Goal: Task Accomplishment & Management: Use online tool/utility

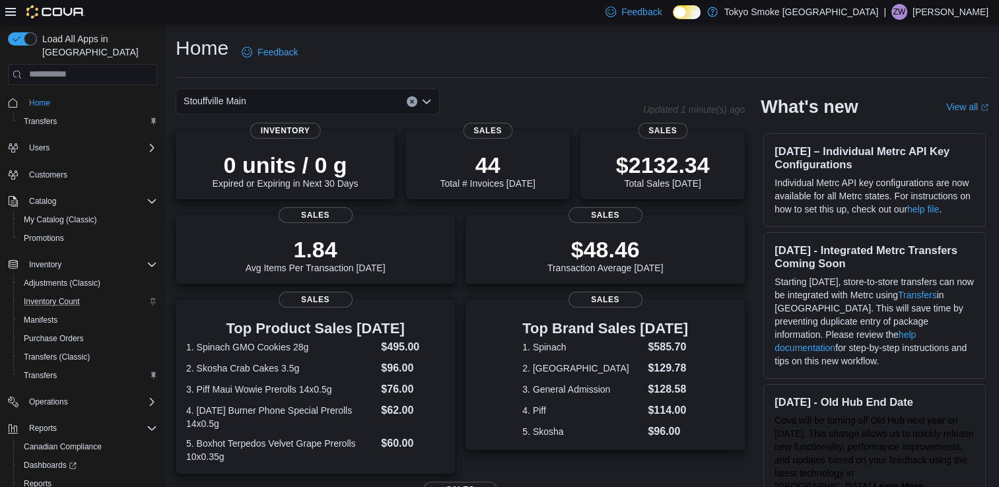
scroll to position [52, 0]
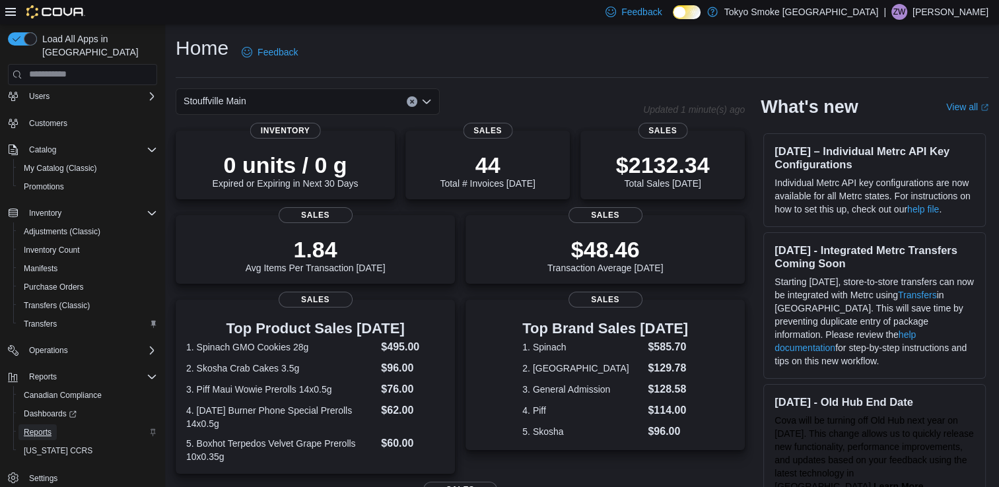
click at [36, 427] on span "Reports" at bounding box center [38, 432] width 28 height 11
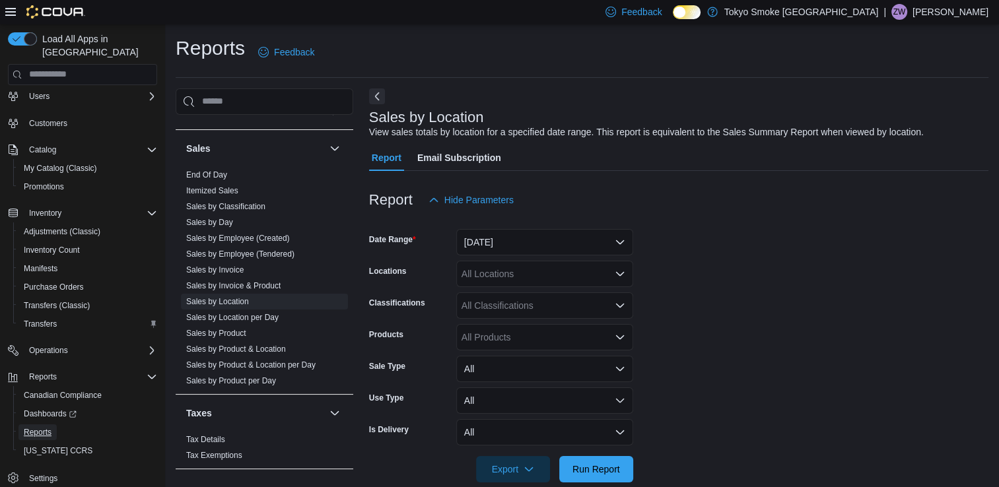
scroll to position [21, 0]
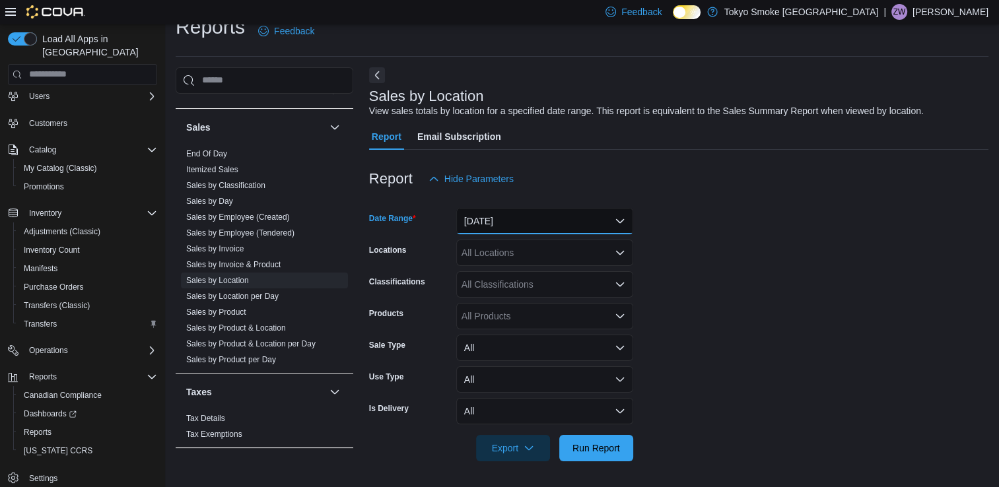
click at [536, 215] on button "[DATE]" at bounding box center [544, 221] width 177 height 26
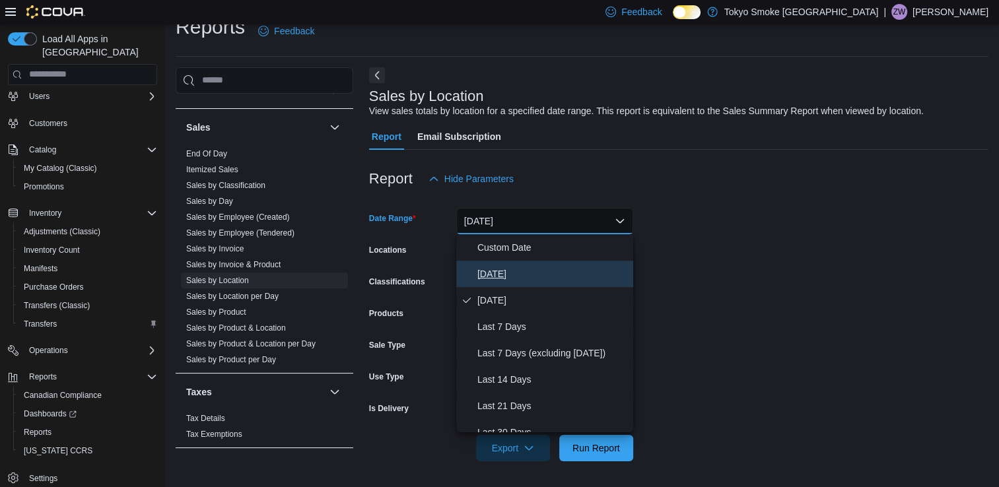
click at [530, 265] on button "[DATE]" at bounding box center [544, 274] width 177 height 26
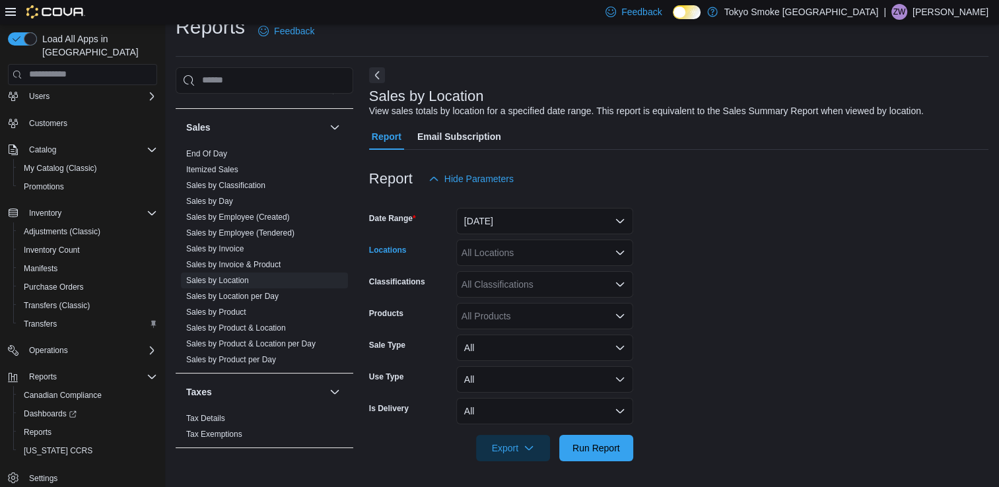
click at [550, 244] on div "All Locations" at bounding box center [544, 253] width 177 height 26
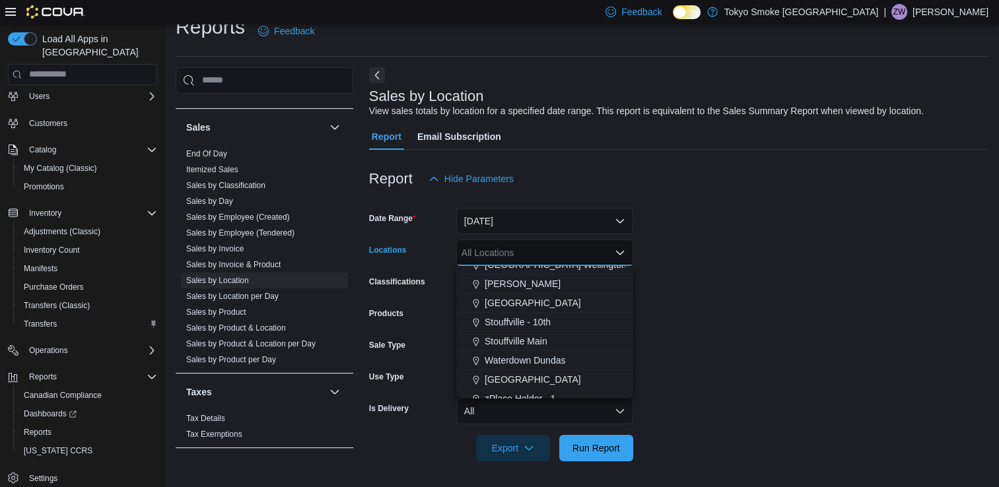
scroll to position [240, 0]
click at [526, 342] on button "Stouffville Main" at bounding box center [544, 341] width 177 height 19
click at [526, 342] on span "Waterdown Dundas" at bounding box center [525, 341] width 81 height 13
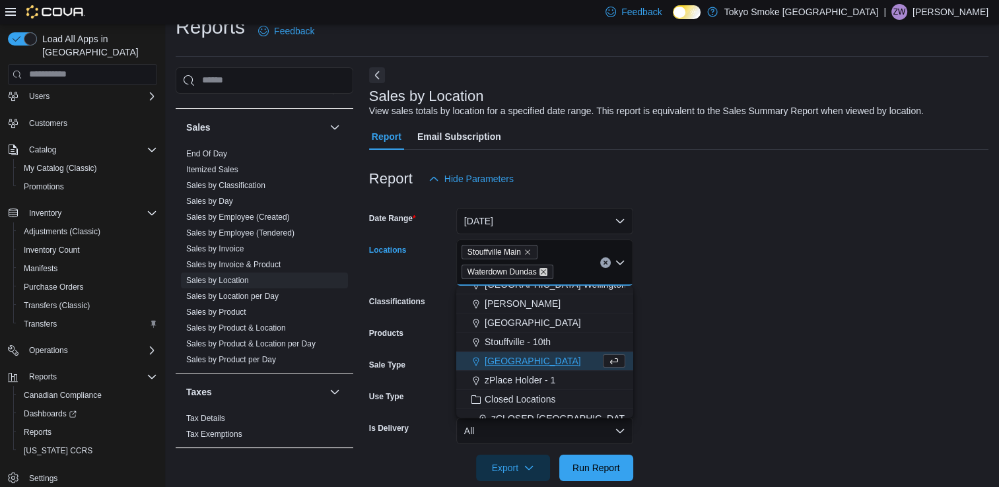
click at [542, 269] on icon "Remove Waterdown Dundas from selection in this group" at bounding box center [544, 272] width 8 height 8
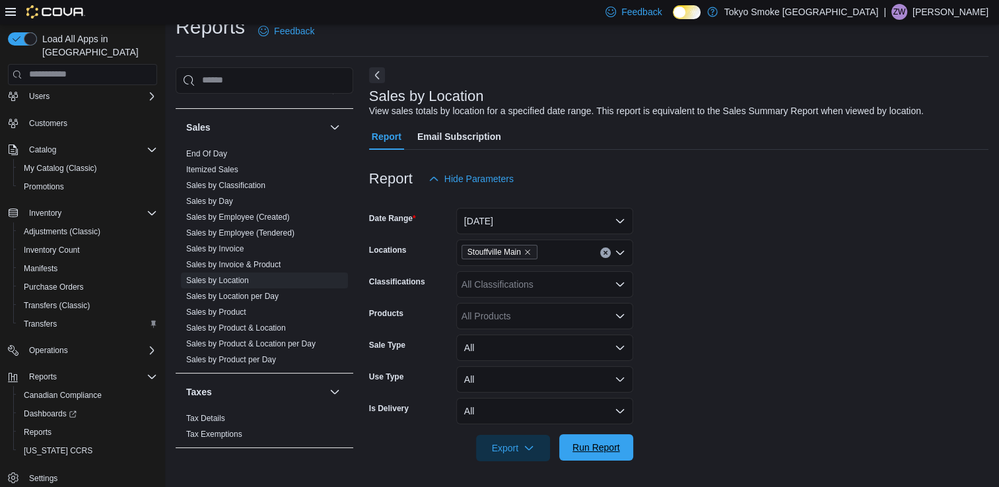
click at [600, 453] on span "Run Report" at bounding box center [597, 447] width 48 height 13
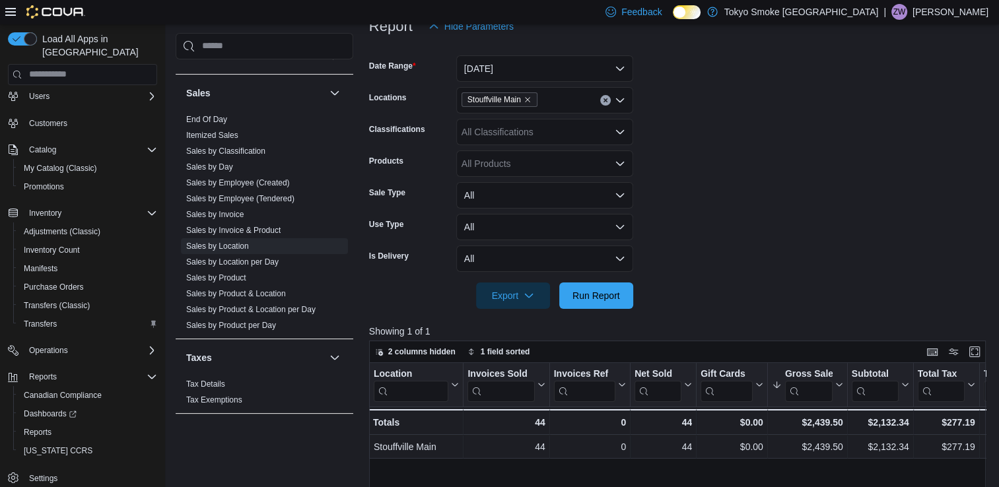
scroll to position [168, 0]
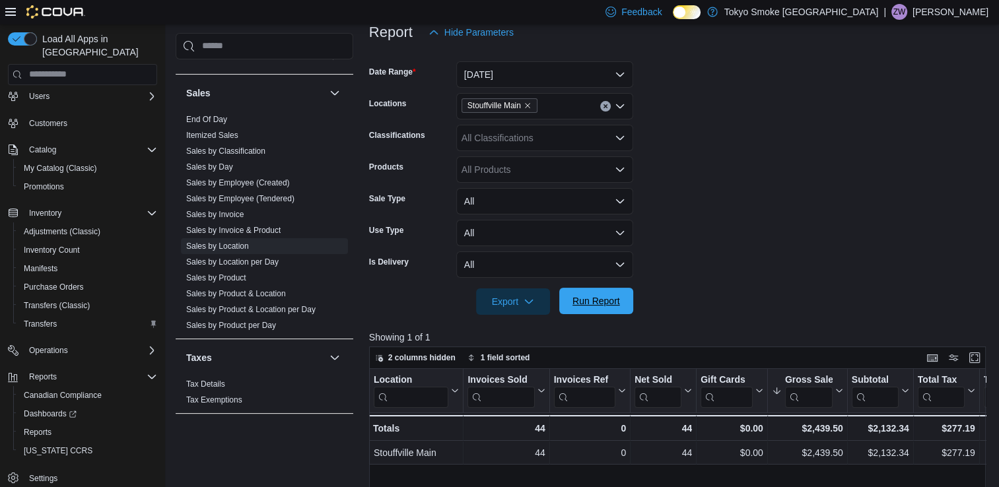
click at [606, 302] on span "Run Report" at bounding box center [597, 301] width 48 height 13
